Goal: Information Seeking & Learning: Learn about a topic

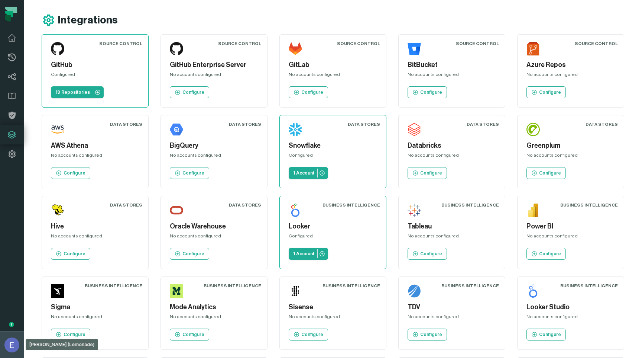
click at [0, 344] on button "Elisheva Lapid (Lemonade) elisheva@foundational.io" at bounding box center [12, 344] width 24 height 27
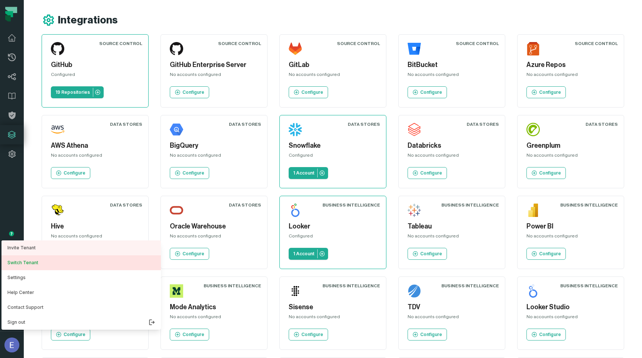
click at [27, 265] on button "Switch Tenant" at bounding box center [80, 262] width 159 height 15
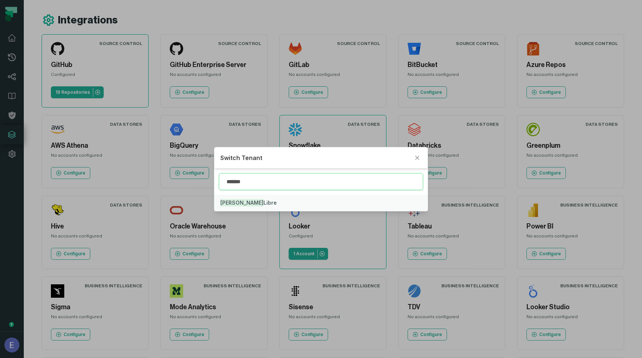
type input "*******"
click at [258, 197] on button "Mercado Libre" at bounding box center [320, 202] width 213 height 16
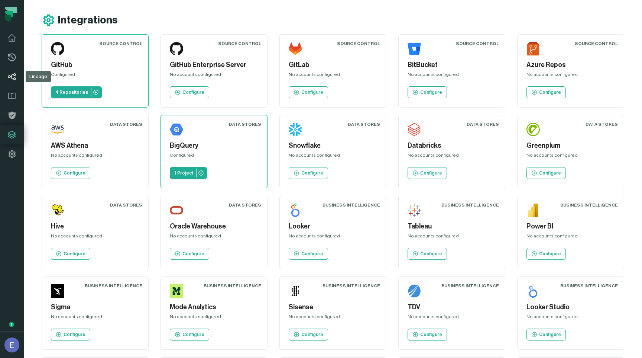
click at [4, 79] on link "Lineage" at bounding box center [12, 76] width 24 height 19
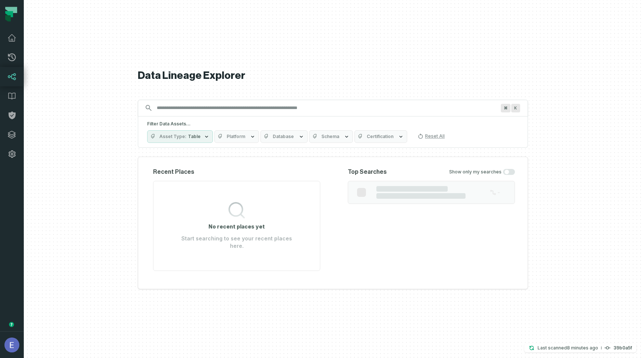
click at [228, 110] on input "Discovery Provider cmdk menu" at bounding box center [326, 108] width 348 height 12
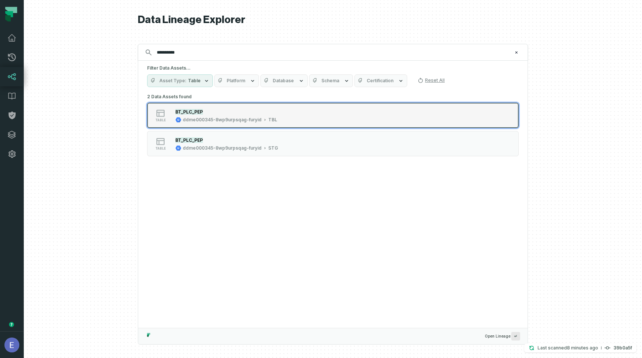
type input "**********"
click at [238, 113] on div "BT_PLC_PEP" at bounding box center [226, 111] width 102 height 7
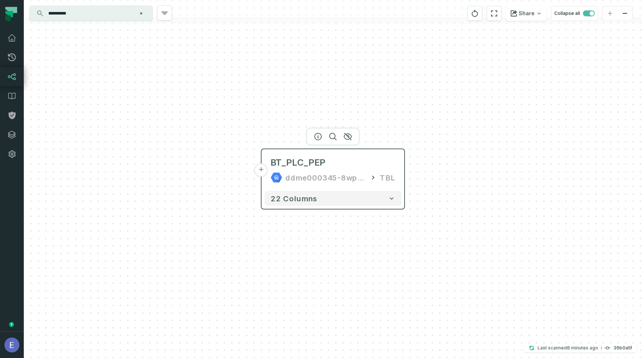
click at [262, 172] on button "+" at bounding box center [261, 169] width 13 height 13
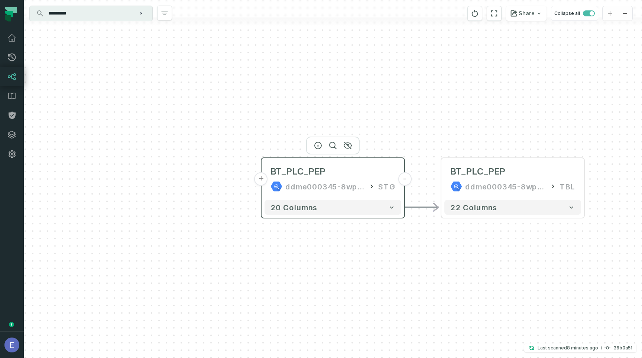
click at [259, 176] on button "+" at bounding box center [261, 178] width 13 height 13
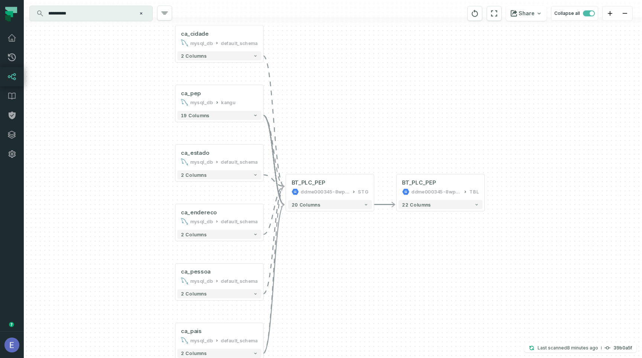
drag, startPoint x: 397, startPoint y: 113, endPoint x: 284, endPoint y: 90, distance: 115.2
click at [284, 90] on div "ca_cidade mysql_db default_schema - 2 columns ca_pep mysql_db kangu - 19 column…" at bounding box center [333, 179] width 618 height 358
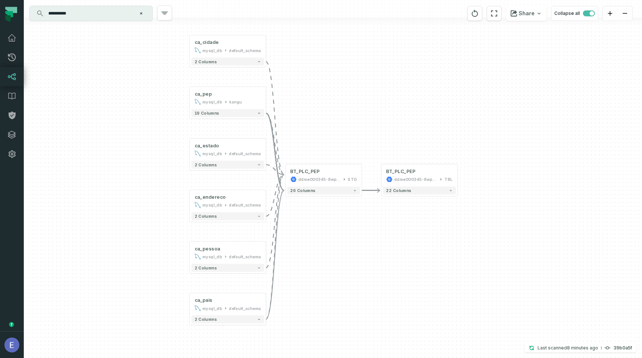
drag, startPoint x: 284, startPoint y: 90, endPoint x: 285, endPoint y: 94, distance: 4.2
click at [285, 94] on div "ca_cidade mysql_db default_schema - 2 columns ca_pep mysql_db kangu - 19 column…" at bounding box center [333, 179] width 618 height 358
click at [406, 184] on div "BT_PLC_PEP ddme000345-8wp9urpsqag-furyid TBL" at bounding box center [419, 175] width 73 height 19
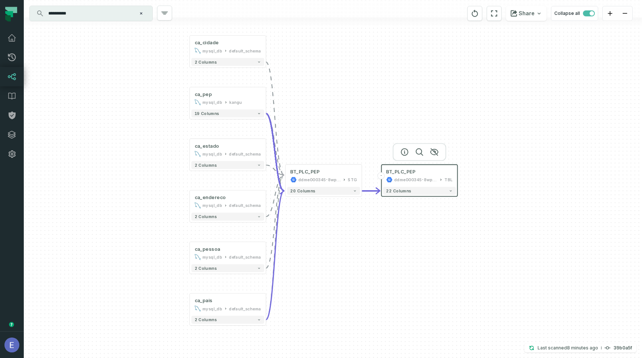
click at [405, 155] on div at bounding box center [420, 152] width 54 height 18
click at [404, 152] on icon "button" at bounding box center [404, 151] width 7 height 7
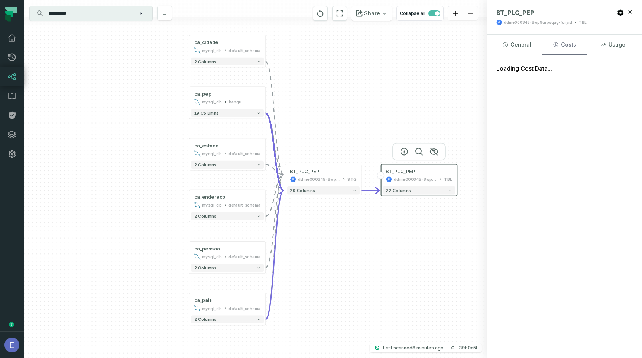
click at [567, 43] on button "Costs" at bounding box center [564, 45] width 45 height 20
click at [614, 47] on button "Usage" at bounding box center [613, 45] width 45 height 20
click at [505, 41] on button "General" at bounding box center [516, 45] width 45 height 20
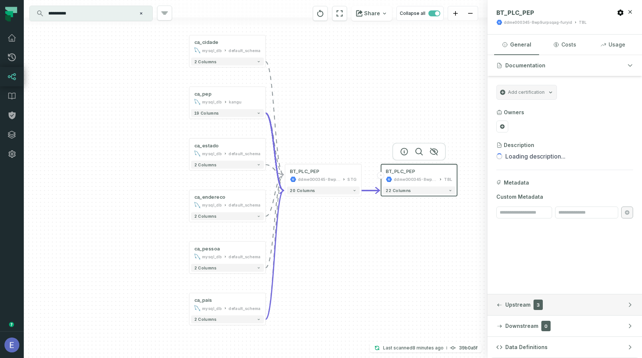
click at [555, 306] on button "Upstream 3" at bounding box center [565, 304] width 155 height 21
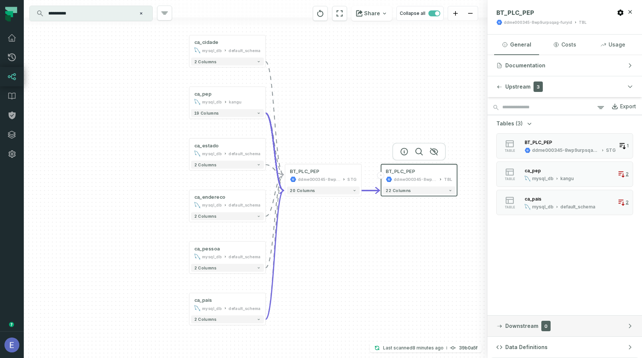
click at [556, 325] on button "Downstream 0" at bounding box center [565, 325] width 155 height 21
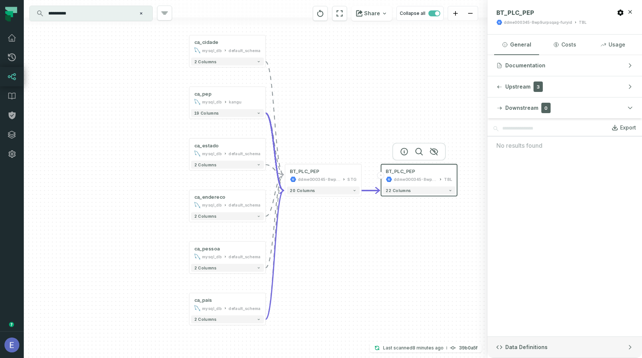
click at [549, 346] on button "Data Definitions" at bounding box center [565, 346] width 155 height 21
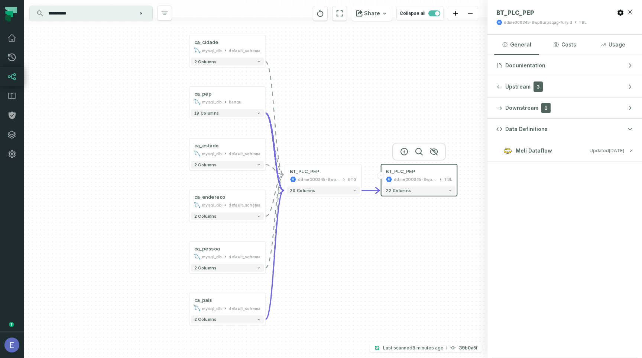
click at [542, 152] on span "Meli Dataflow" at bounding box center [534, 150] width 36 height 7
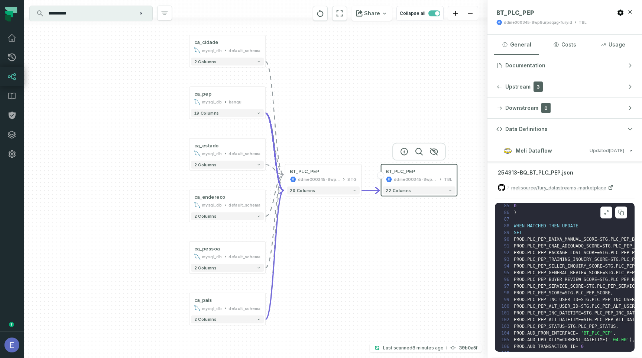
scroll to position [596, 0]
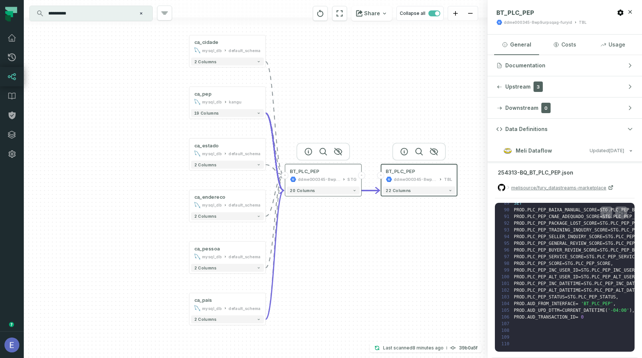
click at [322, 181] on div "ddme000345-8wp9urpsqag-furyid" at bounding box center [319, 179] width 42 height 6
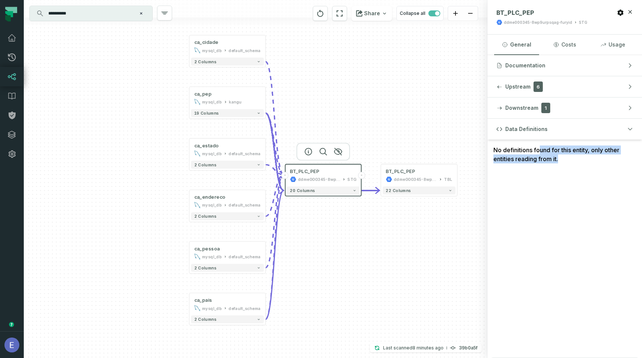
drag, startPoint x: 537, startPoint y: 163, endPoint x: 540, endPoint y: 152, distance: 11.2
click at [540, 152] on div "No definitions found for this entity, only other entities reading from it." at bounding box center [565, 154] width 155 height 30
click at [549, 132] on button "Data Definitions" at bounding box center [565, 129] width 155 height 21
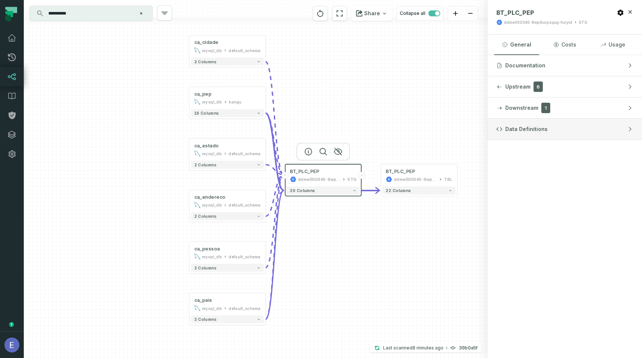
click at [548, 132] on button "Data Definitions" at bounding box center [565, 129] width 155 height 21
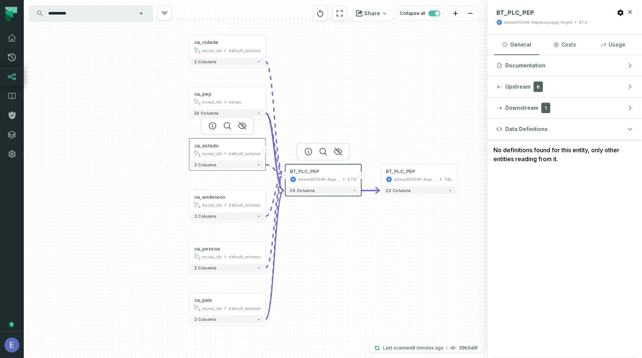
click at [219, 156] on div "mysql_db" at bounding box center [212, 153] width 20 height 6
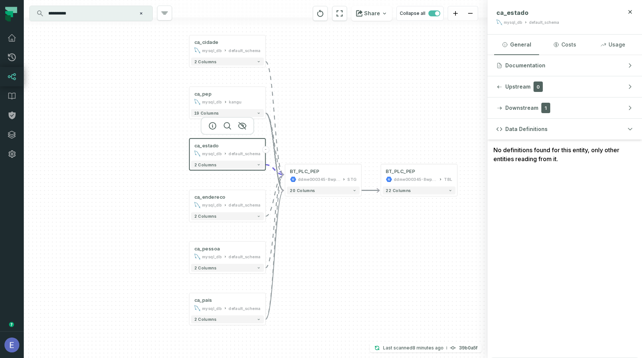
click at [534, 165] on div "No definitions found for this entity, only other entities reading from it." at bounding box center [565, 154] width 155 height 30
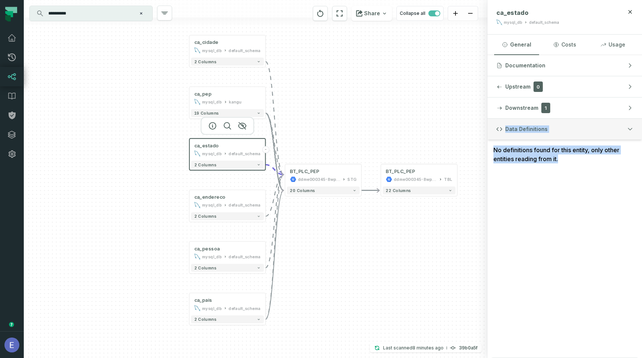
drag, startPoint x: 534, startPoint y: 165, endPoint x: 555, endPoint y: 121, distance: 48.5
click at [555, 121] on div "Data Definitions No definitions found for this entity, only other entities read…" at bounding box center [565, 238] width 155 height 239
click at [555, 121] on button "Data Definitions" at bounding box center [565, 129] width 155 height 21
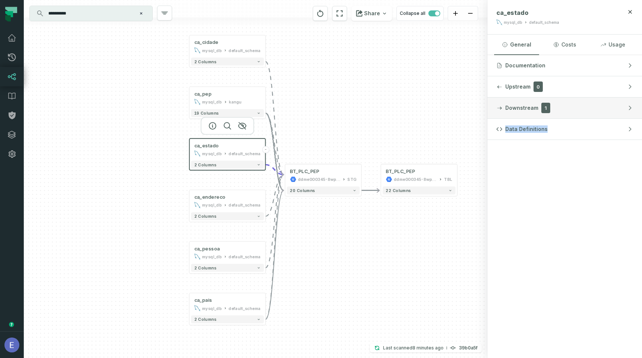
click at [556, 105] on button "Downstream 1" at bounding box center [565, 107] width 155 height 21
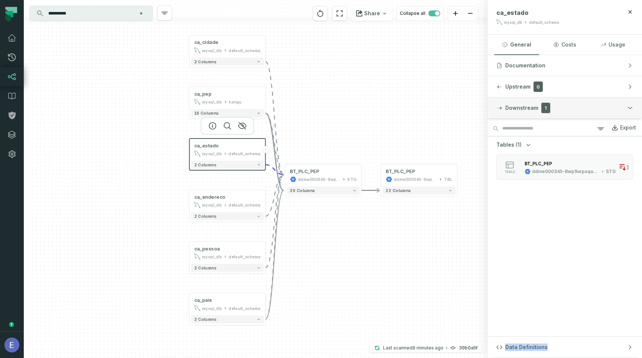
click at [556, 105] on button "Downstream 1" at bounding box center [565, 107] width 155 height 21
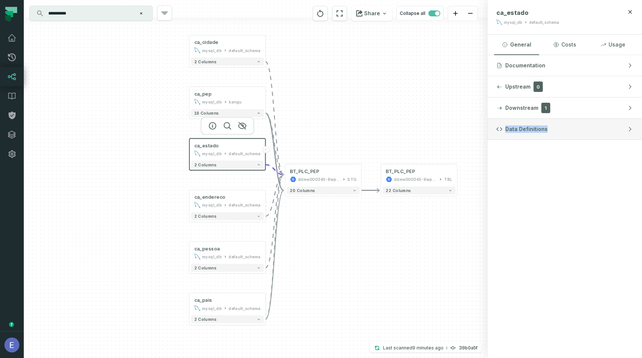
click at [537, 129] on span "Data Definitions" at bounding box center [526, 128] width 42 height 7
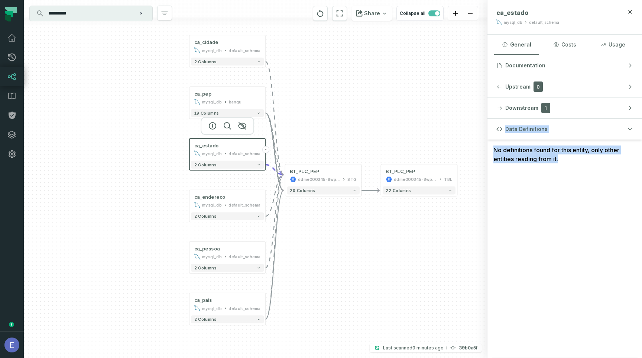
click at [246, 149] on div "ca_estado mysql_db default_schema" at bounding box center [227, 149] width 73 height 19
click at [602, 105] on button "Downstream 1" at bounding box center [565, 107] width 155 height 21
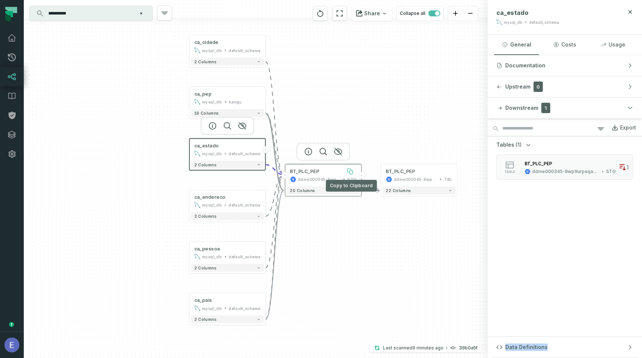
click at [344, 174] on button at bounding box center [350, 171] width 13 height 13
click at [306, 170] on div "BT_PLC_PEP" at bounding box center [304, 171] width 29 height 6
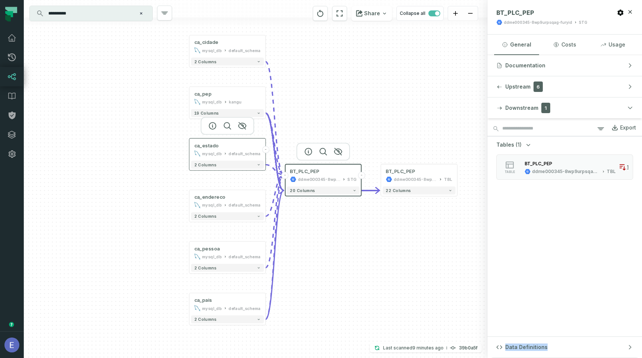
click at [247, 149] on div "ca_estado mysql_db default_schema" at bounding box center [227, 149] width 73 height 19
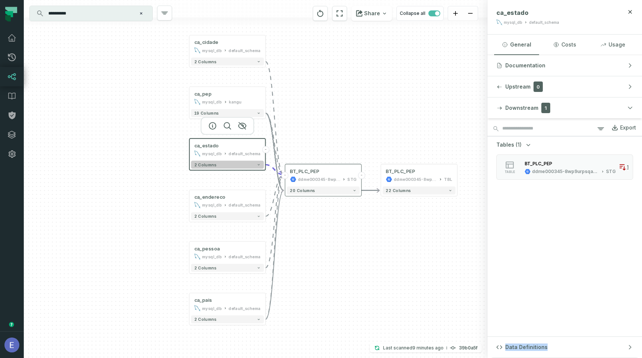
click at [231, 165] on button "2 columns" at bounding box center [227, 165] width 73 height 8
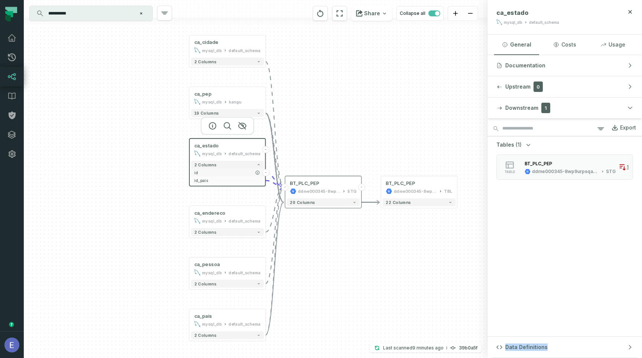
click at [238, 175] on span "id" at bounding box center [227, 172] width 67 height 6
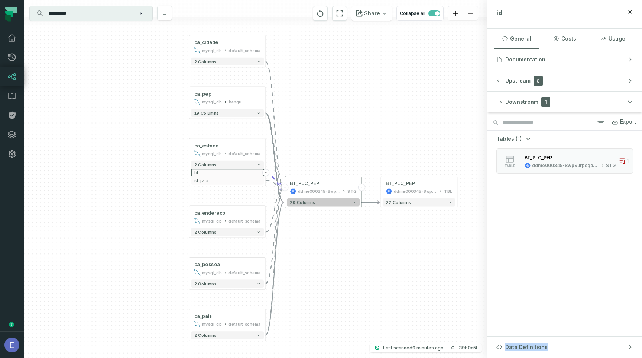
click at [310, 203] on span "20 columns" at bounding box center [302, 202] width 25 height 5
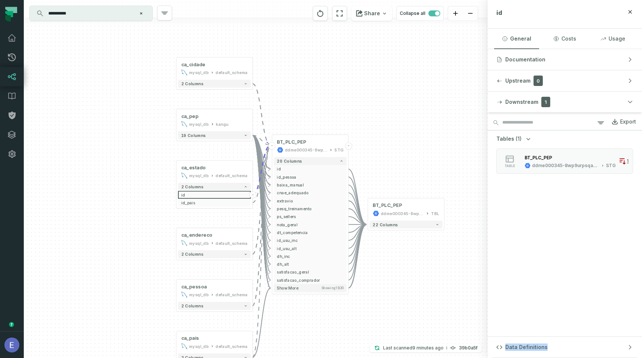
drag, startPoint x: 405, startPoint y: 169, endPoint x: 391, endPoint y: 128, distance: 43.7
click at [392, 128] on div "ca_cidade mysql_db default_schema - 2 columns ca_pep mysql_db kangu - 19 column…" at bounding box center [256, 179] width 464 height 358
click at [237, 201] on span "id_pais" at bounding box center [214, 202] width 67 height 6
click at [228, 134] on button "19 columns" at bounding box center [214, 135] width 73 height 8
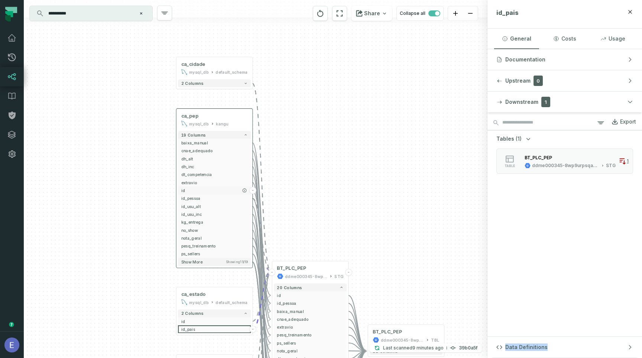
click at [223, 190] on span "id" at bounding box center [214, 190] width 67 height 6
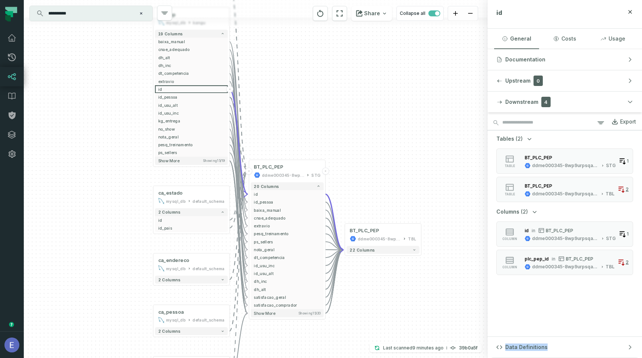
drag, startPoint x: 388, startPoint y: 197, endPoint x: 365, endPoint y: 96, distance: 103.7
click at [365, 96] on div "ca_cidade mysql_db default_schema - 2 columns ca_pep mysql_db kangu - 19 column…" at bounding box center [256, 179] width 464 height 358
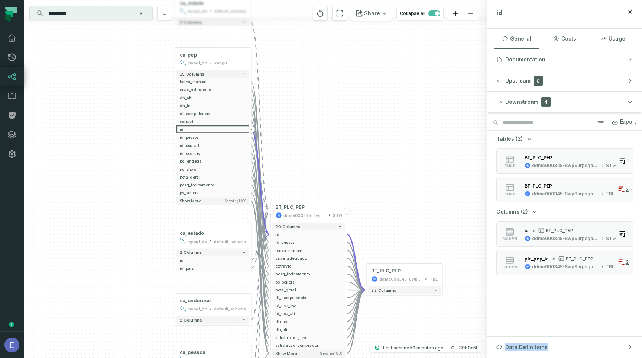
drag, startPoint x: 323, startPoint y: 69, endPoint x: 352, endPoint y: 123, distance: 61.6
click at [352, 123] on div "ca_cidade mysql_db default_schema - 2 columns ca_pep mysql_db kangu - 19 column…" at bounding box center [256, 179] width 464 height 358
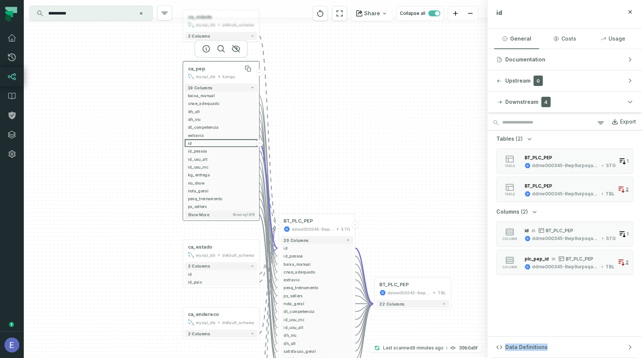
click at [214, 71] on div "ca_pep" at bounding box center [221, 68] width 67 height 6
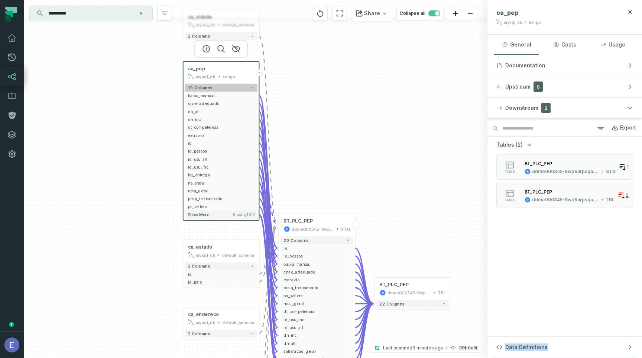
click at [214, 87] on button "19 columns" at bounding box center [221, 88] width 73 height 8
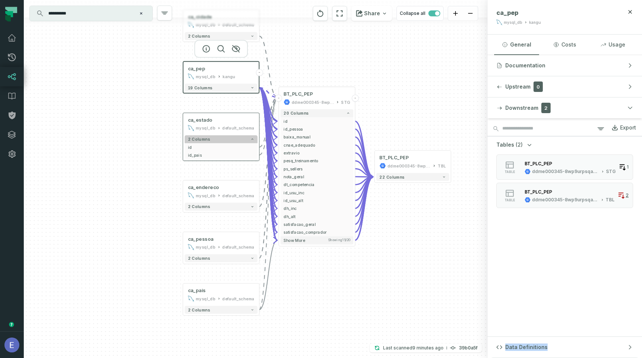
click at [234, 139] on button "2 columns" at bounding box center [221, 139] width 73 height 8
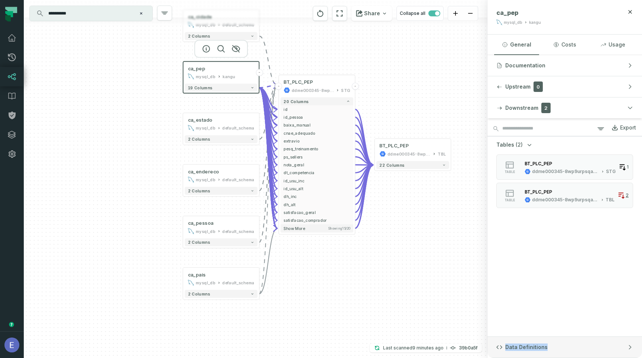
click at [564, 342] on button "Data Definitions" at bounding box center [565, 346] width 155 height 21
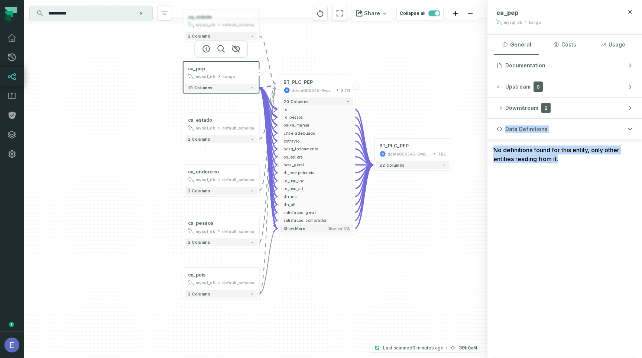
click at [537, 161] on div "No definitions found for this entity, only other entities reading from it." at bounding box center [565, 154] width 155 height 30
click at [320, 83] on div "BT_PLC_PEP" at bounding box center [317, 82] width 67 height 6
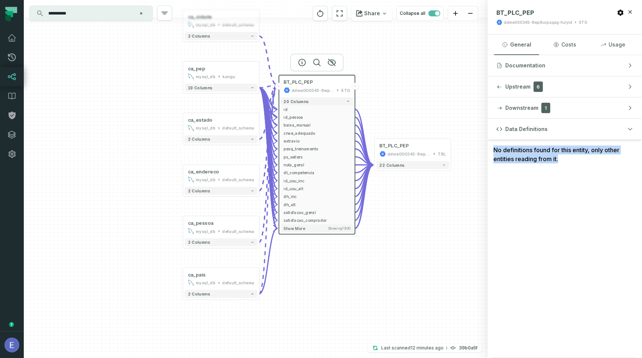
click at [496, 183] on div "Data Definitions No definitions found for this entity, only other entities read…" at bounding box center [565, 238] width 155 height 239
drag, startPoint x: 496, startPoint y: 183, endPoint x: 508, endPoint y: 171, distance: 16.3
click at [508, 171] on div "Data Definitions No definitions found for this entity, only other entities read…" at bounding box center [565, 238] width 155 height 239
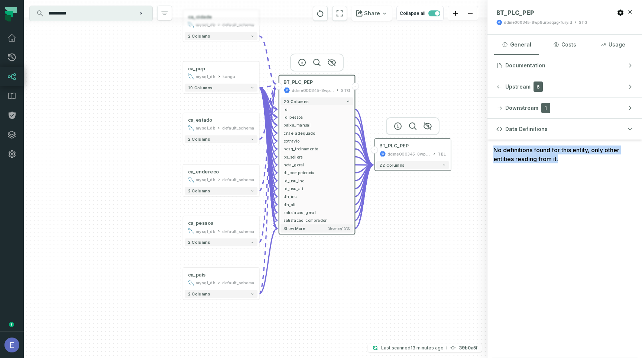
click at [423, 151] on div "ddme000345-8wp9urpsqag-furyid" at bounding box center [409, 154] width 43 height 6
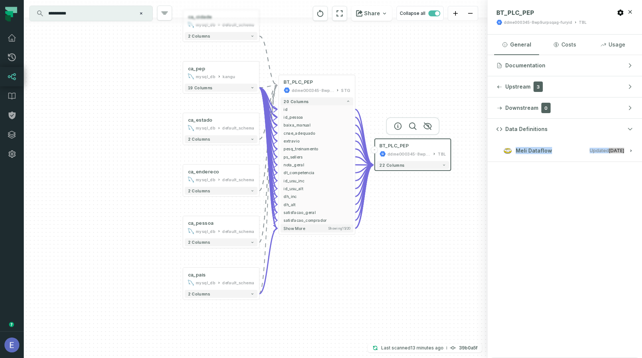
click at [534, 158] on h3 "Meli Dataflow Updated [DATE] 5:35:06 AM" at bounding box center [565, 150] width 155 height 22
click at [561, 150] on button "Meli Dataflow Updated [DATE] 5:35:06 AM" at bounding box center [565, 150] width 137 height 10
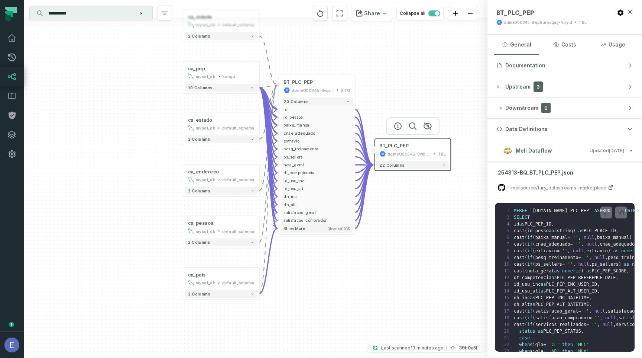
click at [561, 150] on button "Meli Dataflow Updated [DATE] 5:35:06 AM" at bounding box center [565, 150] width 137 height 10
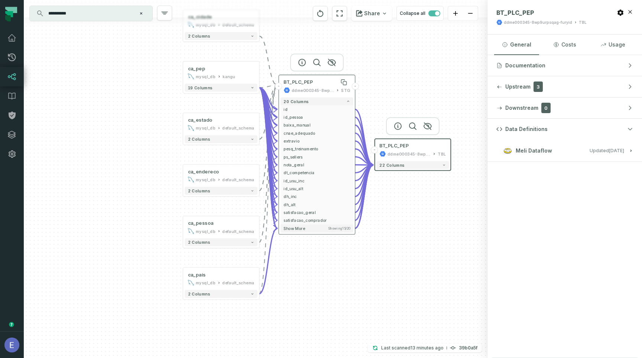
click at [313, 81] on div "BT_PLC_PEP" at bounding box center [317, 82] width 67 height 6
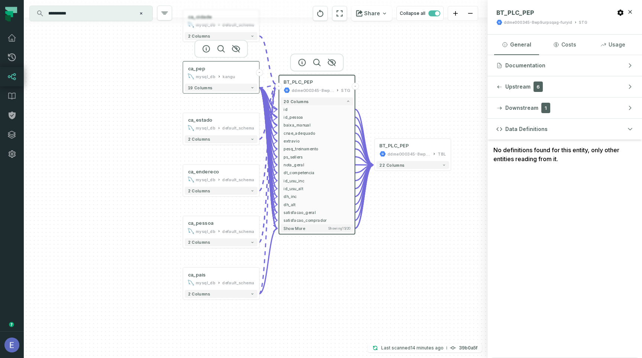
click at [245, 77] on div "mysql_db kangu" at bounding box center [221, 76] width 67 height 6
click at [293, 83] on span "BT_PLC_PEP" at bounding box center [298, 82] width 29 height 6
click at [397, 148] on div "BT_PLC_PEP" at bounding box center [393, 146] width 29 height 6
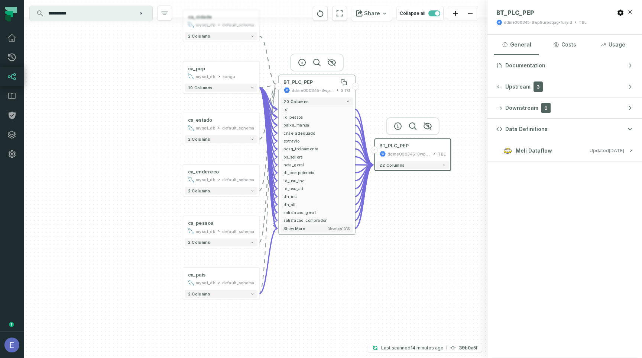
click at [330, 84] on div "BT_PLC_PEP" at bounding box center [317, 82] width 67 height 6
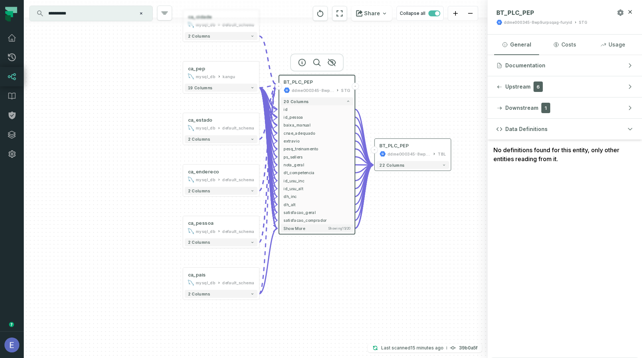
click at [621, 13] on icon "button" at bounding box center [620, 12] width 7 height 7
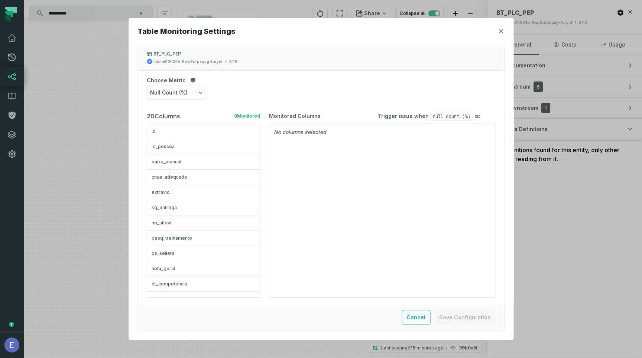
click at [185, 97] on button "Null Count (%)" at bounding box center [176, 92] width 59 height 14
click at [203, 137] on button "id" at bounding box center [203, 131] width 113 height 15
click at [472, 132] on button "×" at bounding box center [471, 133] width 5 height 10
click at [498, 33] on button "button" at bounding box center [500, 31] width 7 height 7
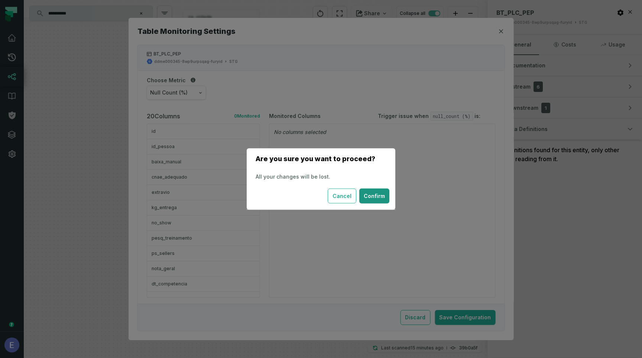
click at [371, 199] on button "Confirm" at bounding box center [374, 195] width 30 height 15
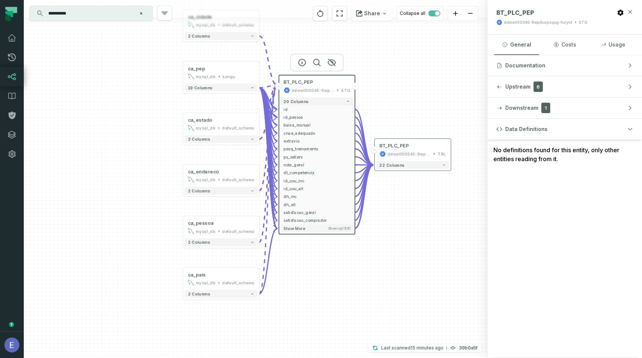
click at [631, 10] on icon "button" at bounding box center [630, 12] width 6 height 6
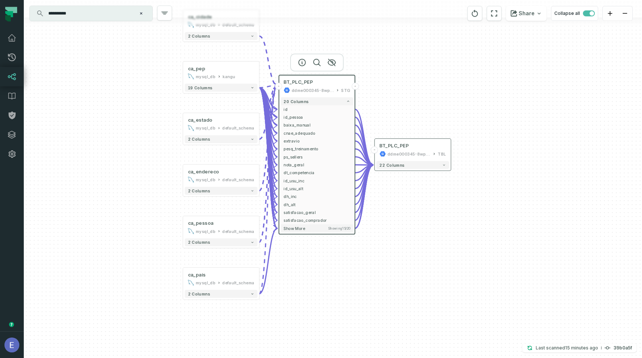
click at [480, 95] on div "ca_cidade mysql_db default_schema - 2 columns ca_pep mysql_db kangu - 19 column…" at bounding box center [333, 179] width 618 height 358
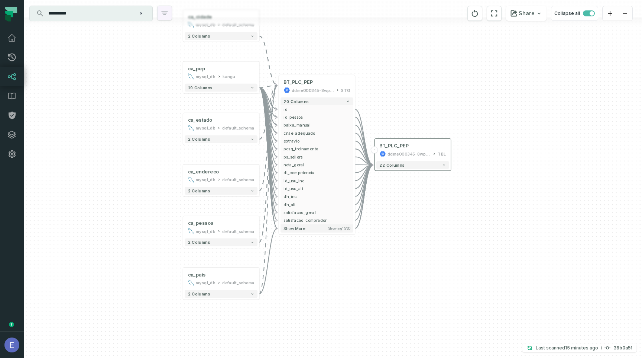
click at [161, 17] on icon "button" at bounding box center [164, 13] width 9 height 9
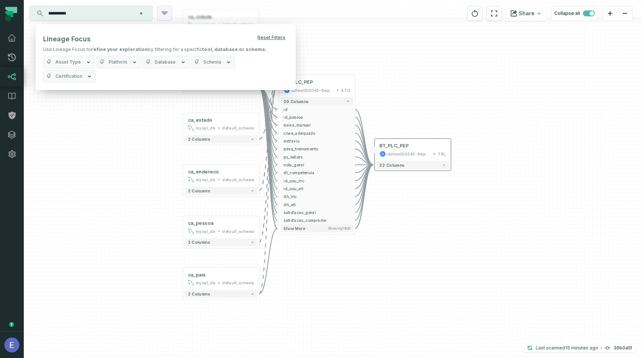
click at [161, 17] on icon "button" at bounding box center [164, 13] width 9 height 9
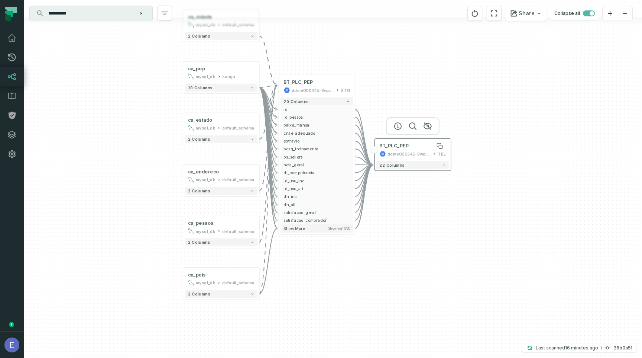
click at [392, 148] on div "BT_PLC_PEP" at bounding box center [393, 146] width 29 height 6
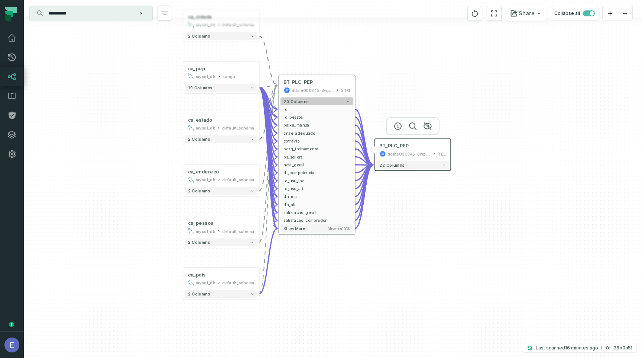
click at [328, 101] on button "20 columns" at bounding box center [317, 101] width 73 height 8
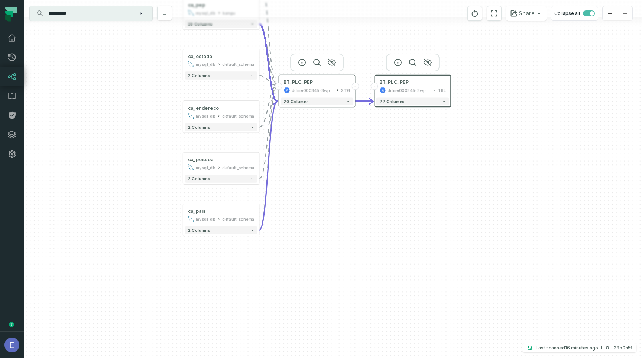
click at [307, 90] on div "ddme000345-8wp9urpsqag-furyid" at bounding box center [313, 90] width 42 height 6
click at [244, 61] on div "default_schema" at bounding box center [238, 64] width 32 height 6
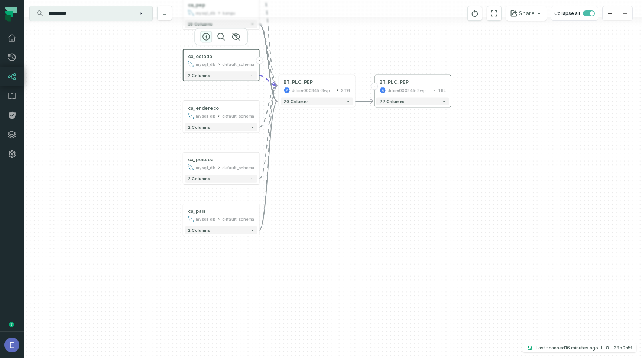
click at [208, 36] on icon "button" at bounding box center [206, 36] width 9 height 9
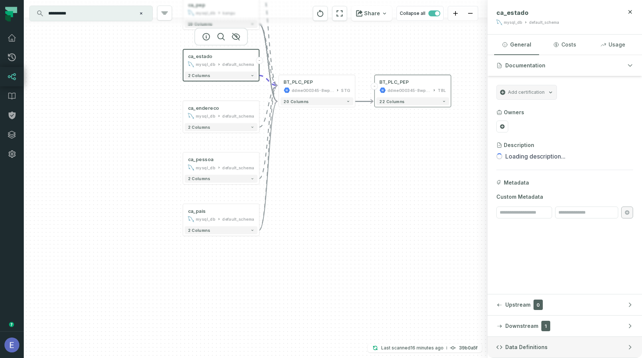
click at [534, 346] on span "Data Definitions" at bounding box center [526, 346] width 42 height 7
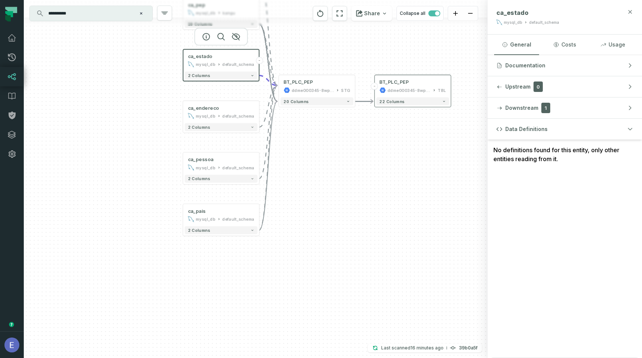
click at [630, 13] on icon "button" at bounding box center [630, 11] width 3 height 3
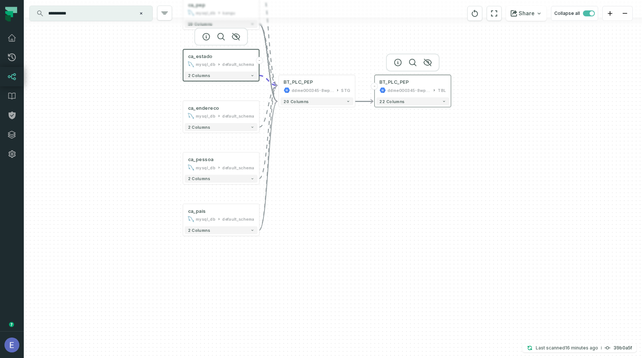
click at [422, 78] on div "BT_PLC_PEP ddme000345-8wp9urpsqag-furyid TBL" at bounding box center [413, 86] width 73 height 19
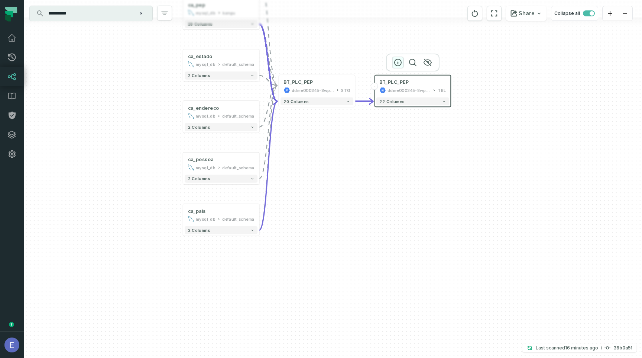
click at [397, 62] on icon "button" at bounding box center [398, 62] width 9 height 9
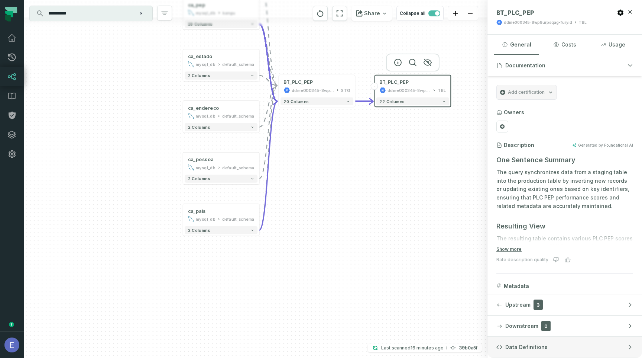
click at [546, 344] on button "Data Definitions" at bounding box center [565, 346] width 155 height 21
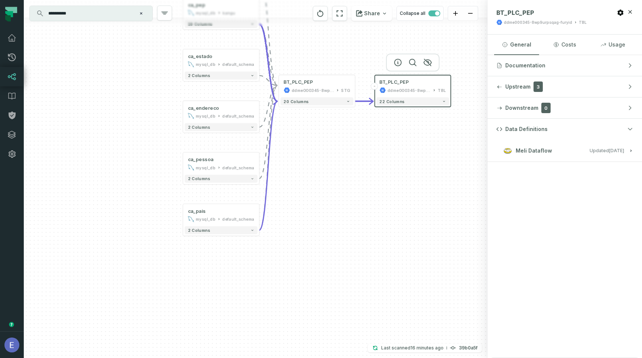
click at [551, 154] on button "Meli Dataflow Updated [DATE] 5:35:06 AM" at bounding box center [565, 150] width 137 height 10
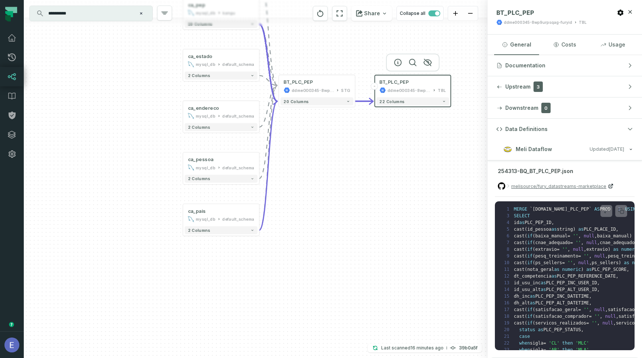
scroll to position [0, 0]
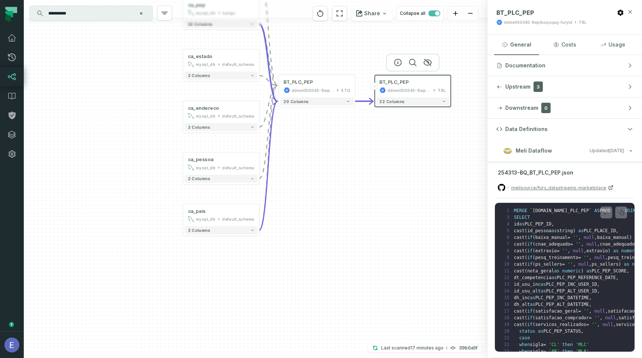
click at [628, 13] on icon "button" at bounding box center [630, 12] width 6 height 6
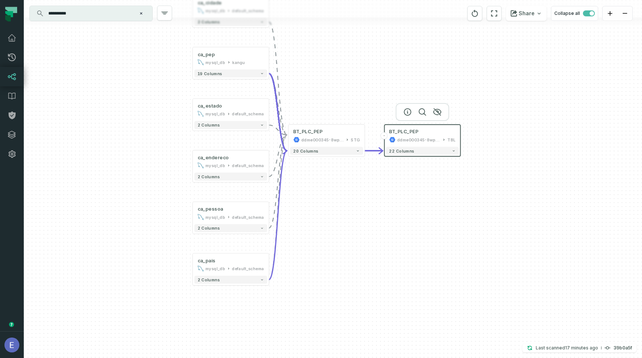
drag, startPoint x: 326, startPoint y: 182, endPoint x: 326, endPoint y: 247, distance: 64.7
click at [327, 247] on div "ca_cidade mysql_db default_schema - 2 columns ca_pep mysql_db kangu - 19 column…" at bounding box center [333, 179] width 618 height 358
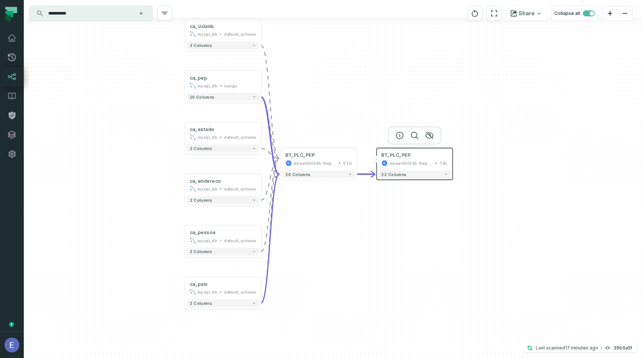
drag, startPoint x: 321, startPoint y: 213, endPoint x: 323, endPoint y: 226, distance: 13.9
click at [323, 226] on div "ca_cidade mysql_db default_schema - 2 columns ca_pep mysql_db kangu - 19 column…" at bounding box center [333, 179] width 618 height 358
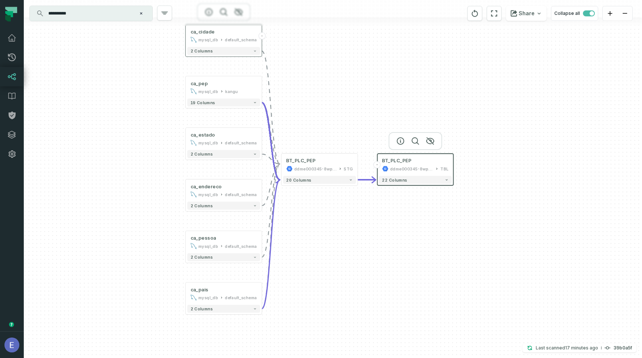
click at [230, 43] on div "default_schema" at bounding box center [241, 39] width 32 height 6
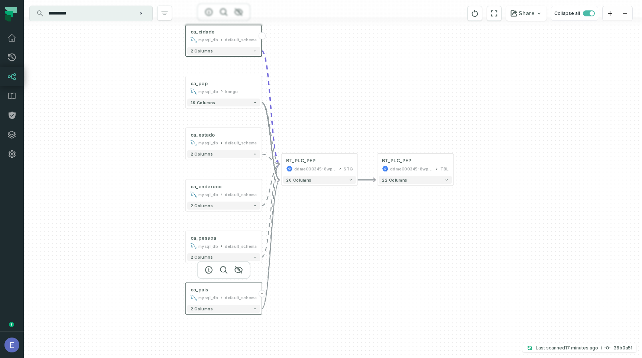
click at [246, 298] on div "default_schema" at bounding box center [241, 297] width 32 height 6
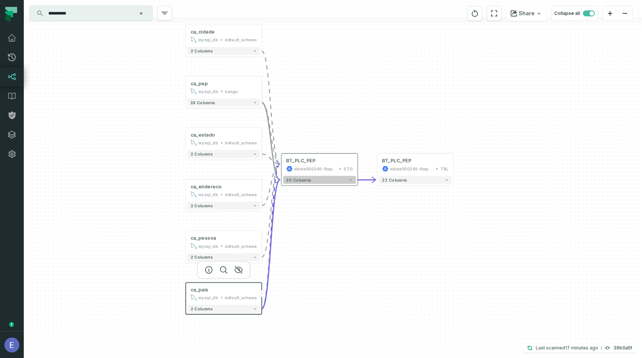
click at [332, 178] on button "20 columns" at bounding box center [319, 180] width 73 height 8
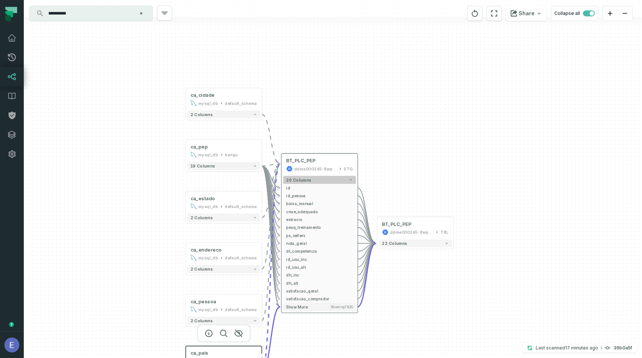
click at [332, 178] on button "20 columns" at bounding box center [319, 180] width 73 height 8
